Goal: Information Seeking & Learning: Check status

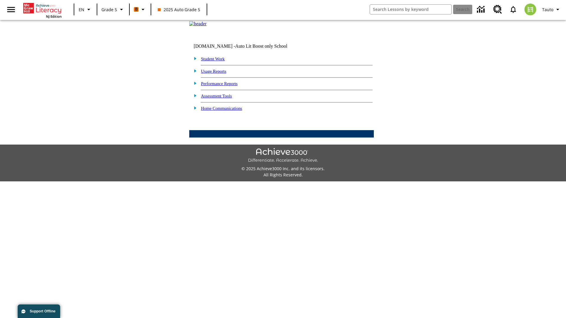
click at [225, 86] on link "Performance Reports" at bounding box center [219, 83] width 37 height 5
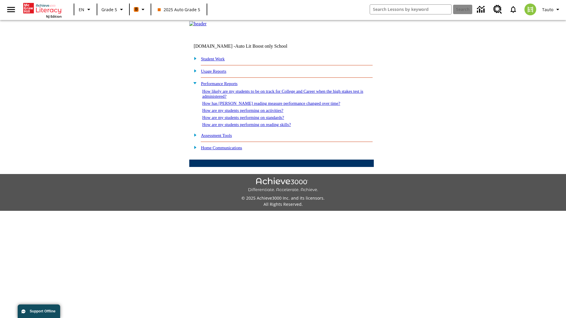
click at [252, 127] on link "How are my students performing on reading skills?" at bounding box center [246, 124] width 89 height 5
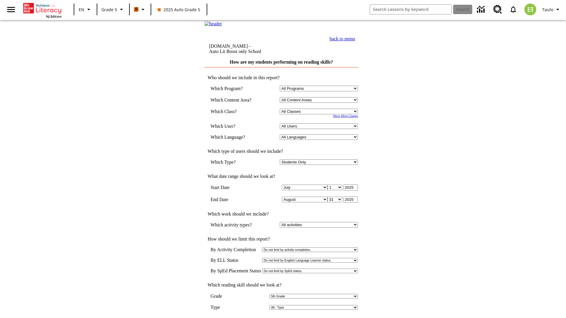
click at [320, 114] on select "Select a Class: All Classes 2025 Auto Grade 5 OL 2025 Auto Grade 6" at bounding box center [319, 112] width 78 height 6
select select "11133131"
click at [320, 129] on select "All Users Cat, Sautoen Cat, Sautoes Cat, Sautoss Donotlogin, Sautoen Twoschools…" at bounding box center [319, 126] width 78 height 6
select select "21437107"
click at [282, 318] on input "View Report" at bounding box center [281, 324] width 28 height 6
